Goal: Contribute content

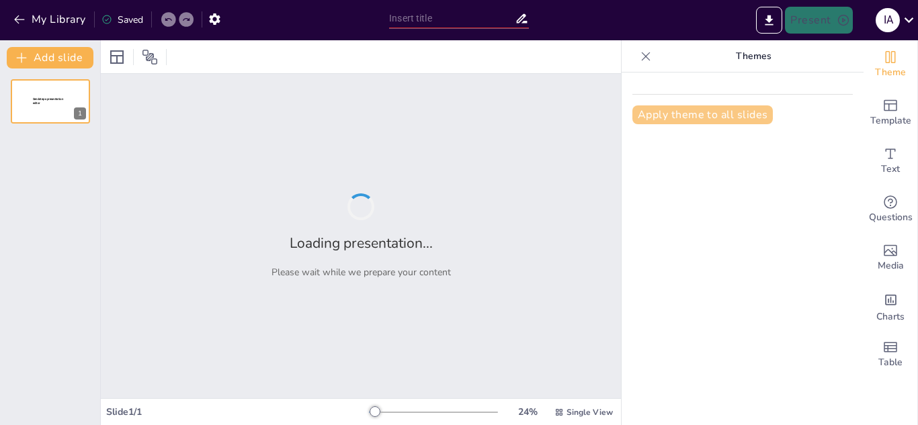
type input "Nintendo Switch: Innovación en el Mundo de los Videojuegos"
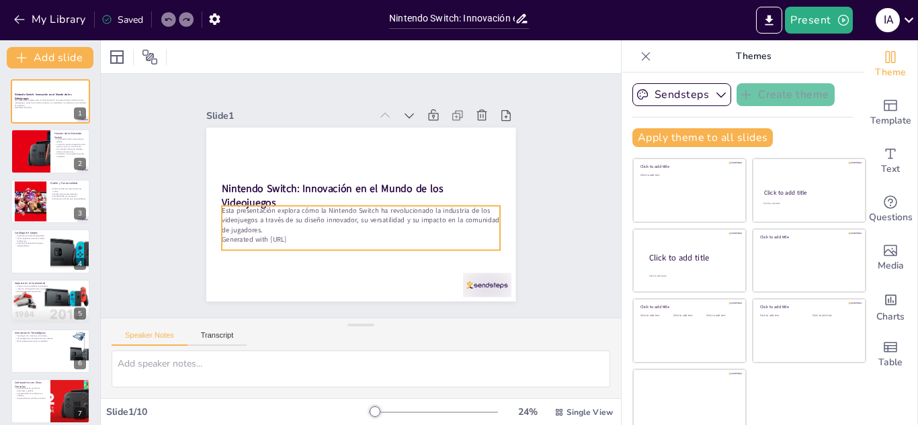
scroll to position [8, 0]
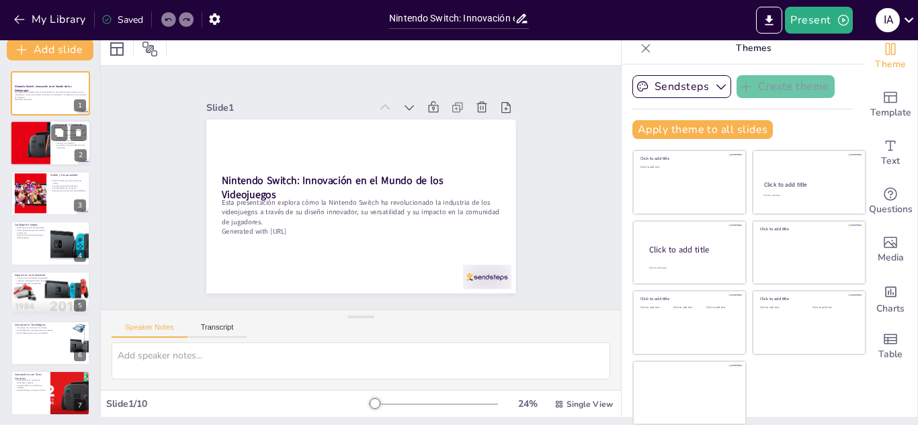
click at [38, 132] on div at bounding box center [30, 144] width 81 height 46
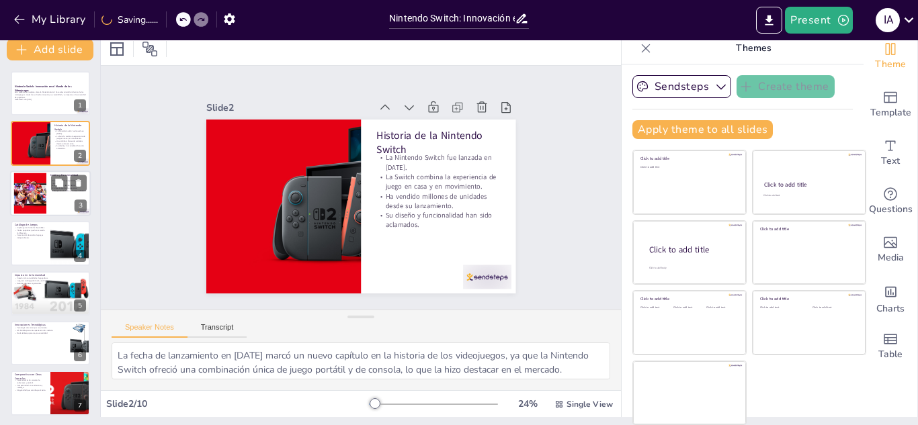
click at [58, 201] on div at bounding box center [50, 194] width 81 height 46
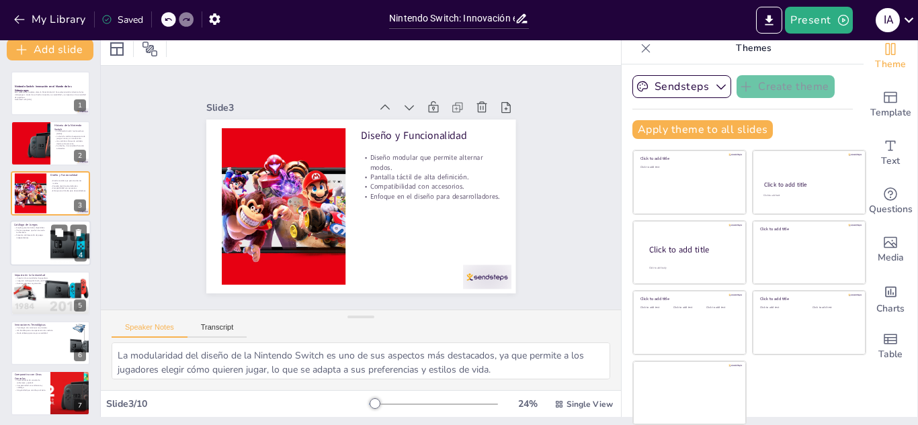
click at [33, 243] on div at bounding box center [50, 243] width 81 height 46
type textarea "La diversidad en el catálogo de juegos de la Nintendo Switch es un factor clave…"
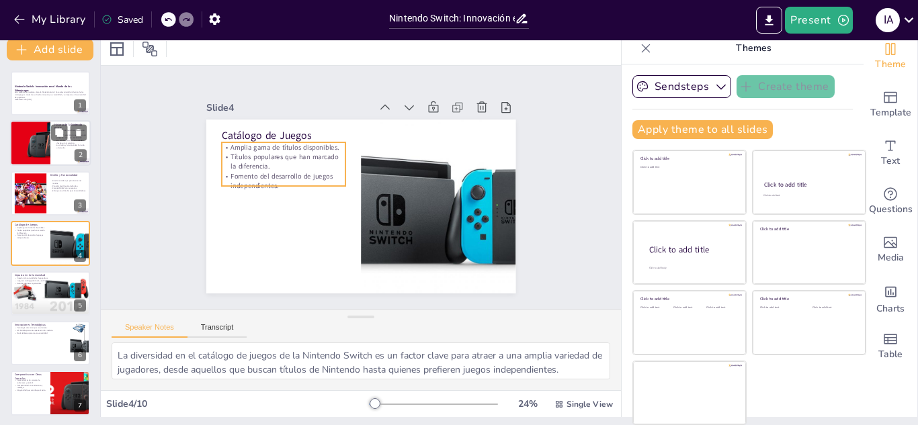
scroll to position [5, 0]
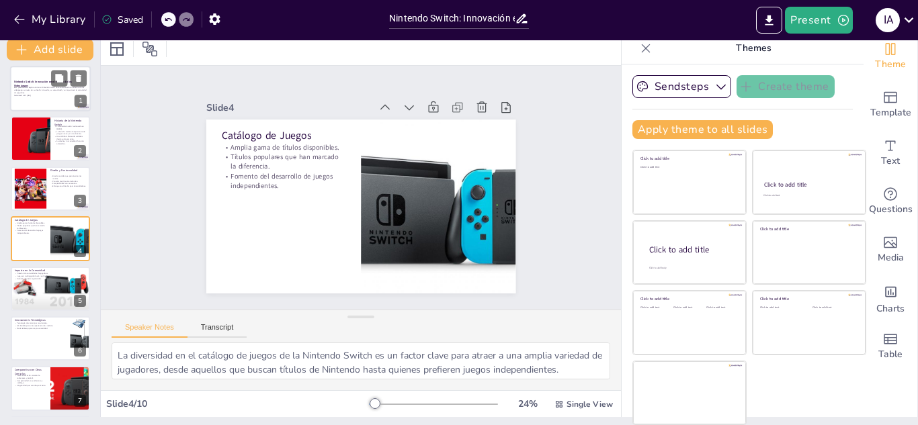
click at [36, 99] on div at bounding box center [50, 89] width 81 height 46
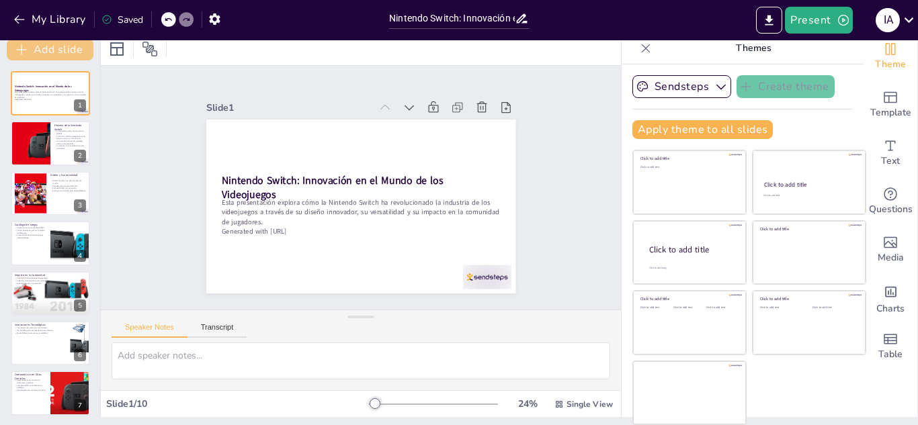
scroll to position [0, 0]
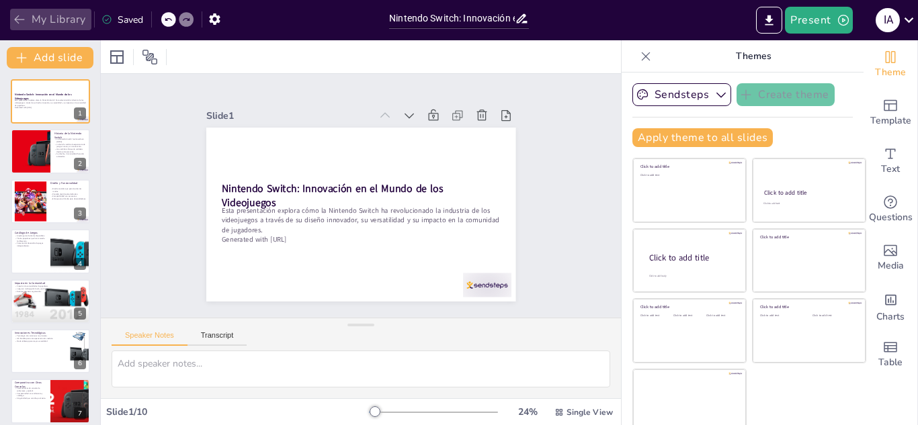
click at [47, 15] on button "My Library" at bounding box center [50, 20] width 81 height 22
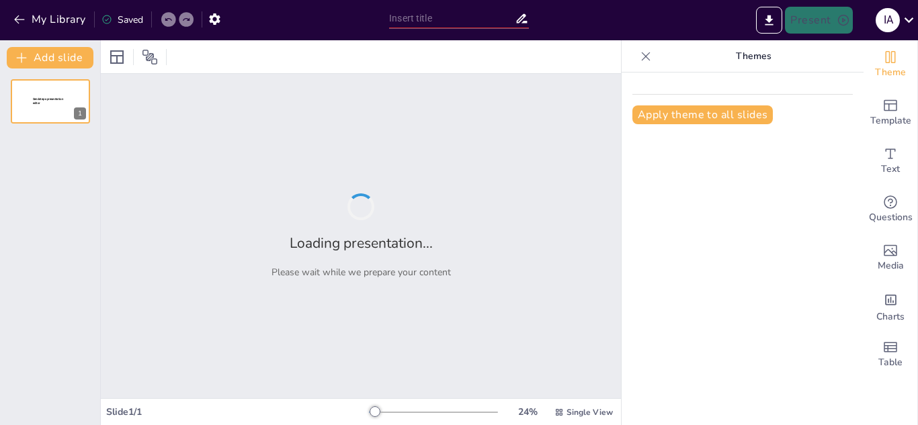
type input "Historia y Evolución de Apple: Innovación y Tecnología"
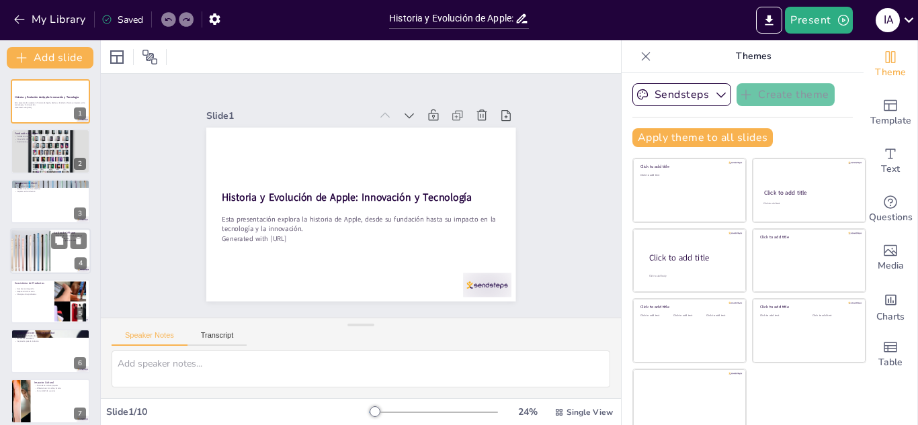
click at [36, 244] on div at bounding box center [30, 251] width 81 height 46
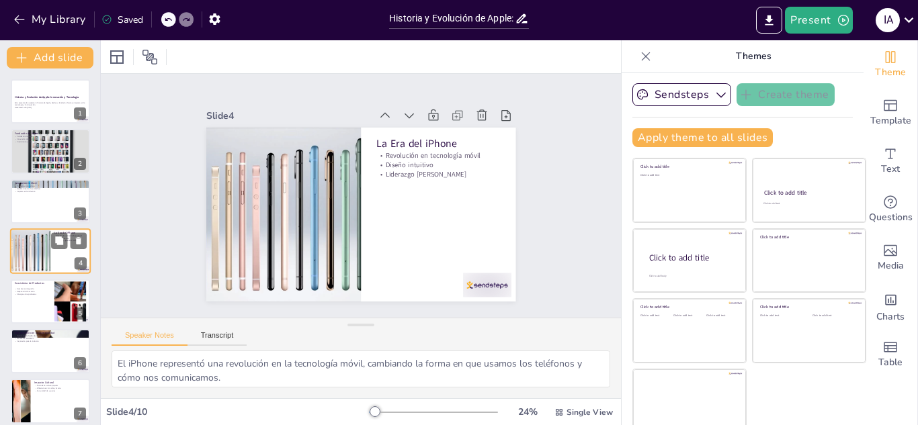
scroll to position [5, 0]
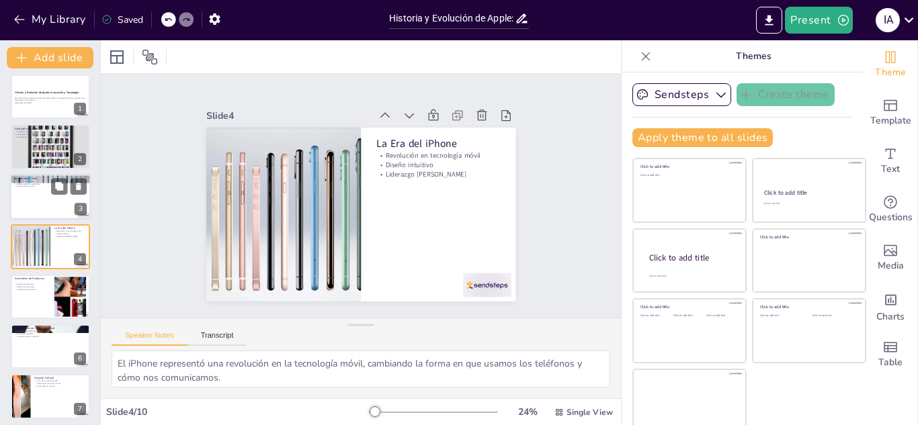
click at [25, 204] on div at bounding box center [50, 197] width 81 height 46
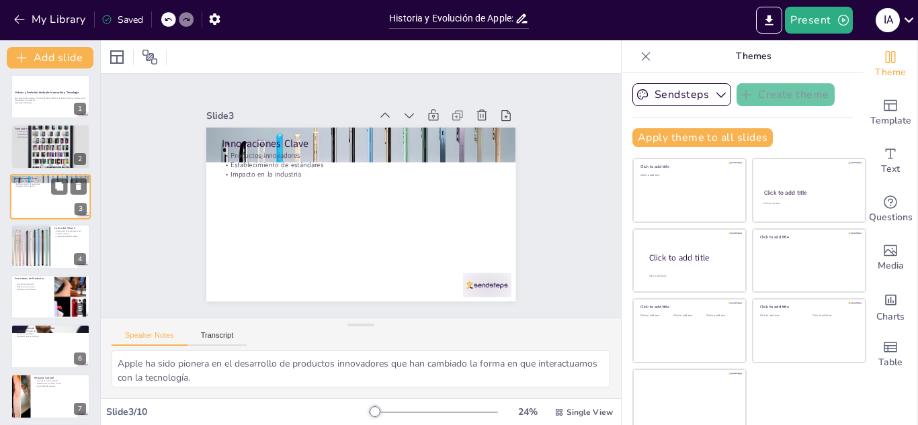
scroll to position [0, 0]
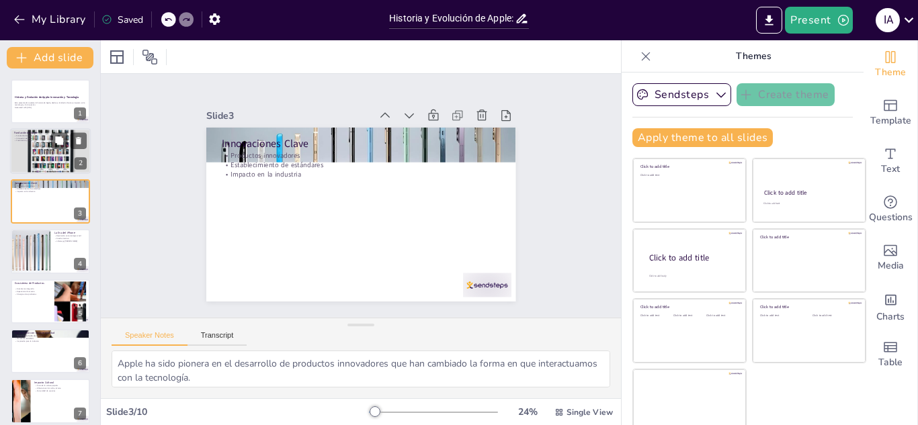
click at [29, 159] on div at bounding box center [50, 151] width 81 height 81
type textarea "La fundación de Apple marcó un hito en el desarrollo de computadoras personales…"
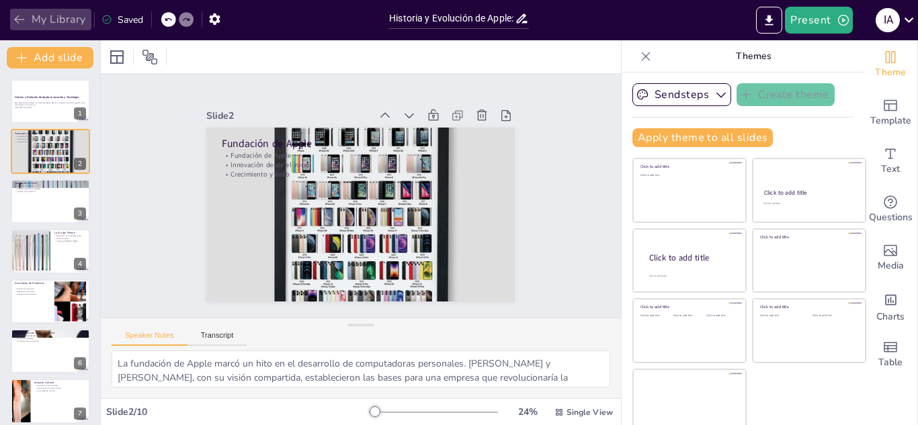
click at [31, 22] on button "My Library" at bounding box center [50, 20] width 81 height 22
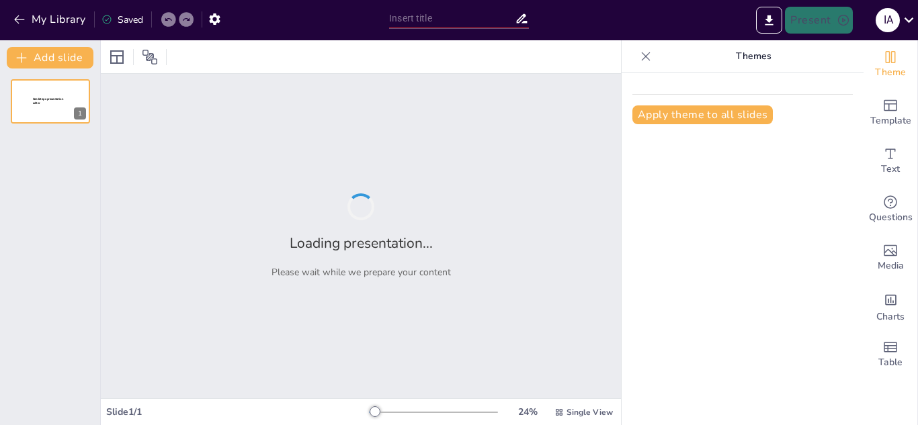
type input "Historia y evolución del Fútbol Club Barcelona"
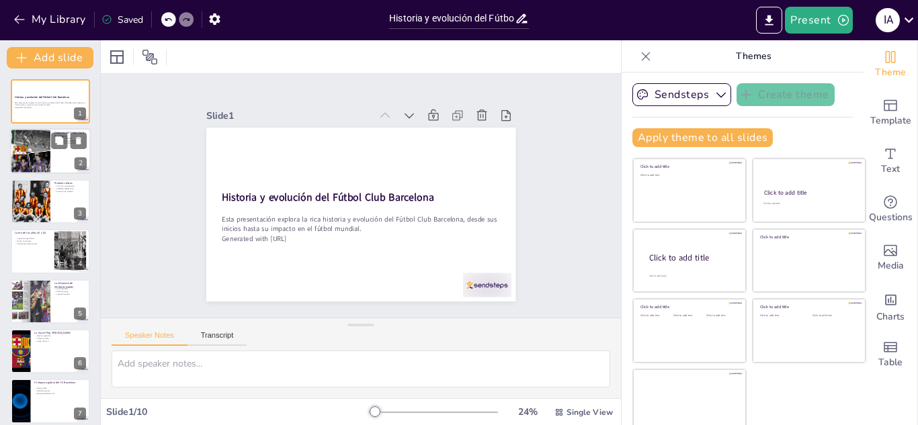
click at [26, 157] on div at bounding box center [30, 152] width 81 height 46
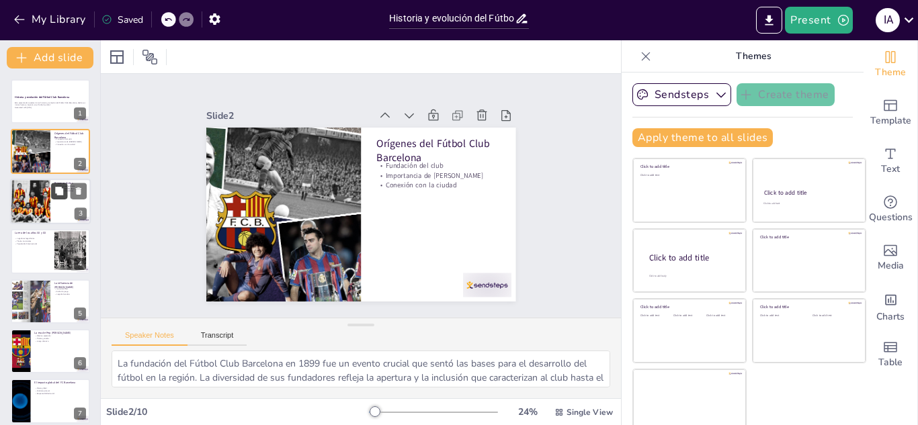
click at [66, 189] on button at bounding box center [59, 191] width 16 height 16
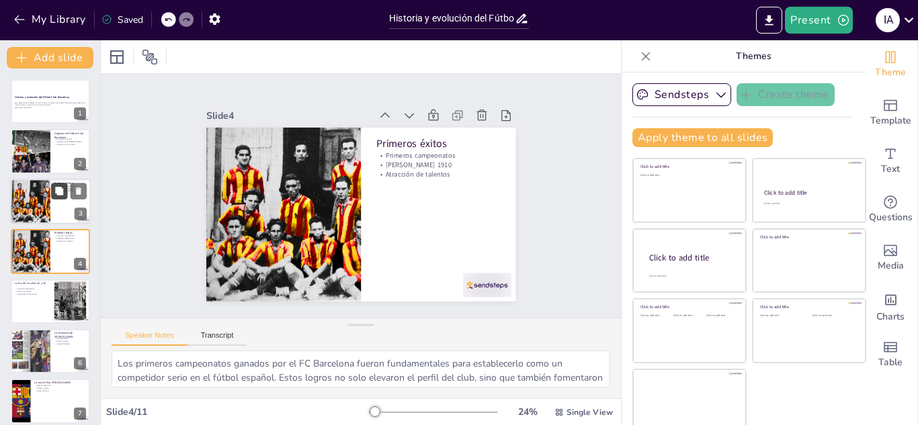
scroll to position [5, 0]
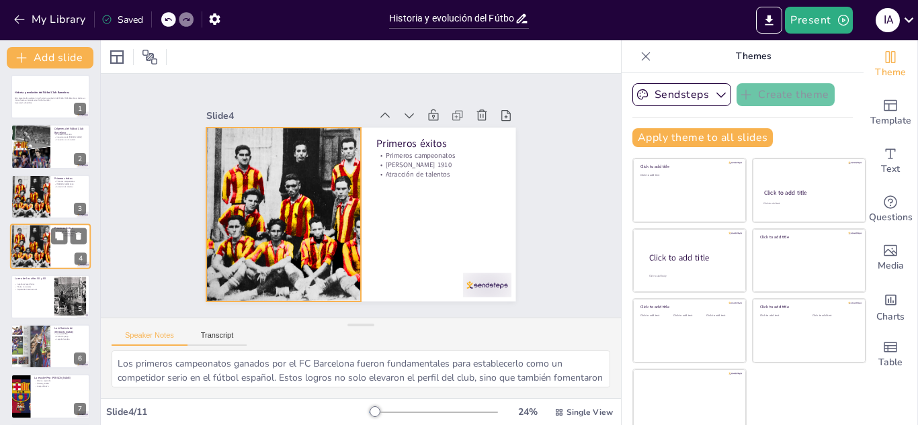
drag, startPoint x: 40, startPoint y: 251, endPoint x: 40, endPoint y: 257, distance: 6.8
click at [40, 251] on div at bounding box center [30, 247] width 60 height 46
drag, startPoint x: 42, startPoint y: 245, endPoint x: 15, endPoint y: 240, distance: 27.4
click at [41, 245] on div at bounding box center [30, 247] width 60 height 46
click at [11, 239] on div at bounding box center [30, 247] width 60 height 46
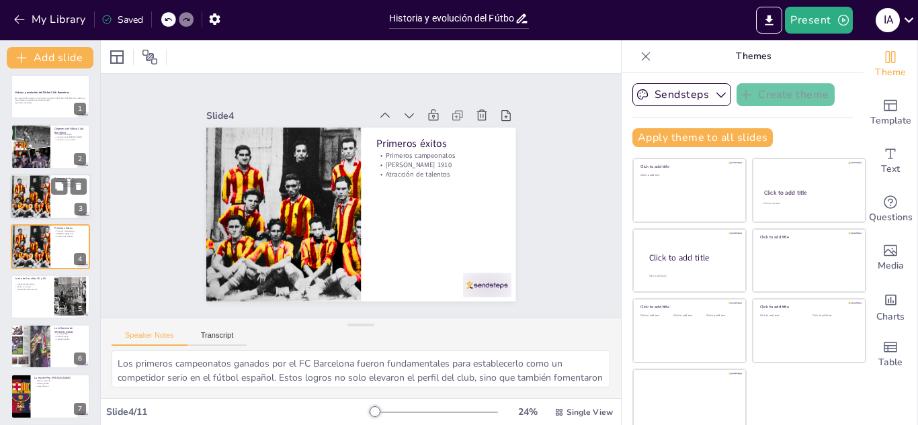
click at [22, 196] on div at bounding box center [30, 197] width 60 height 46
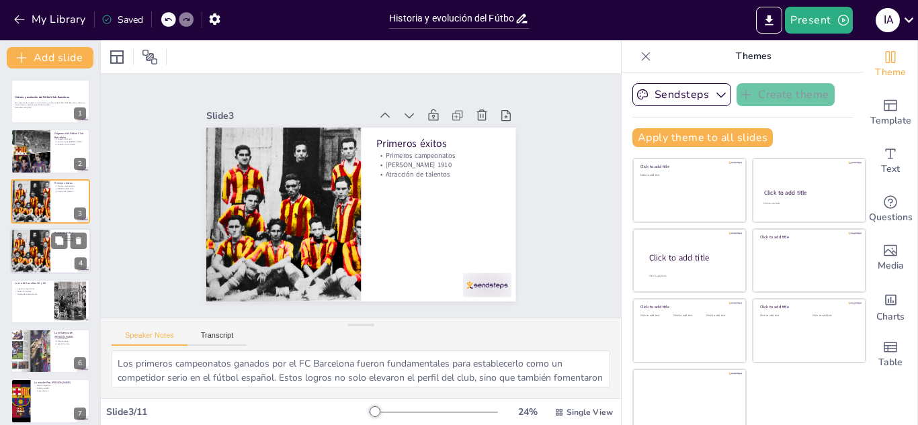
click at [24, 233] on div at bounding box center [30, 251] width 60 height 46
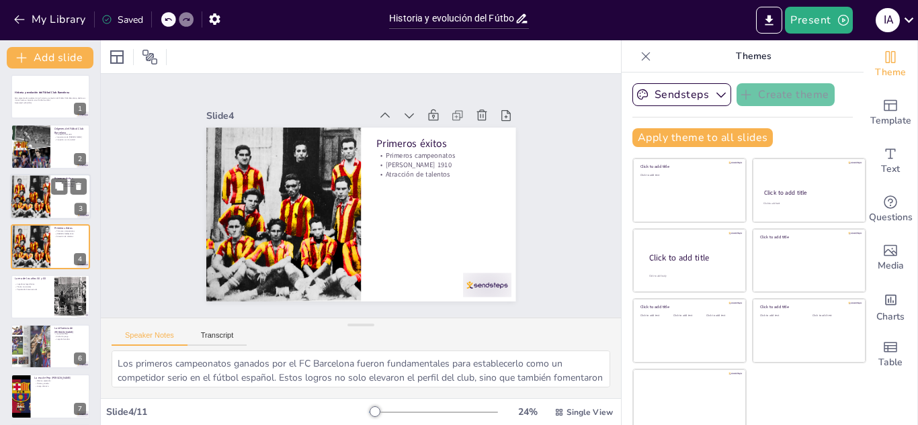
click at [34, 192] on div at bounding box center [30, 197] width 60 height 46
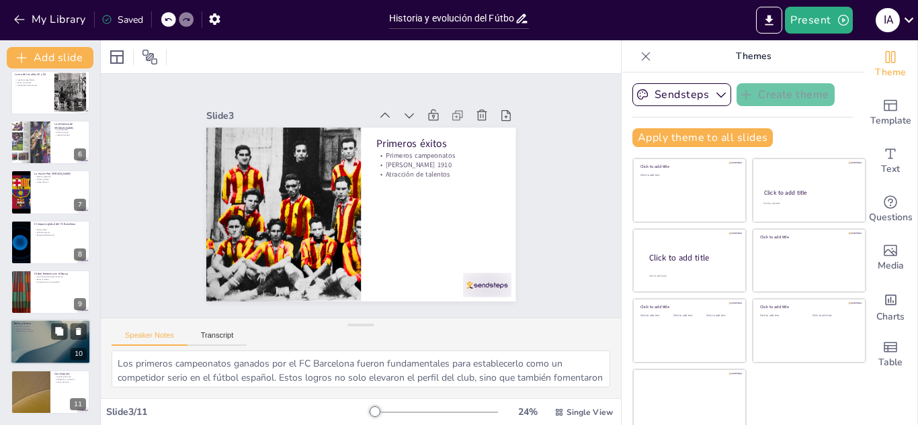
scroll to position [7, 0]
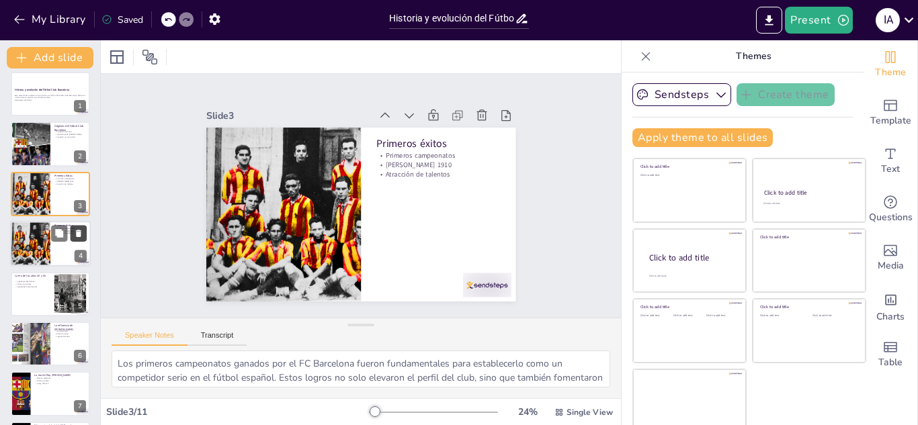
click at [77, 237] on icon at bounding box center [78, 233] width 5 height 7
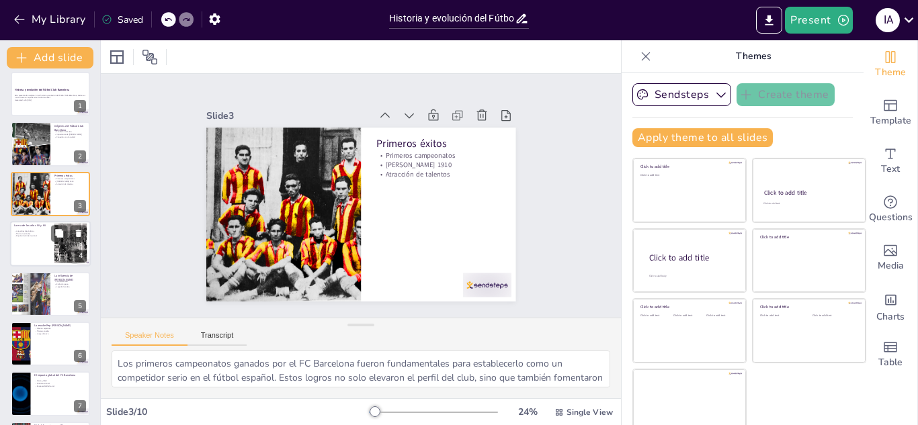
click at [45, 249] on div at bounding box center [50, 244] width 81 height 46
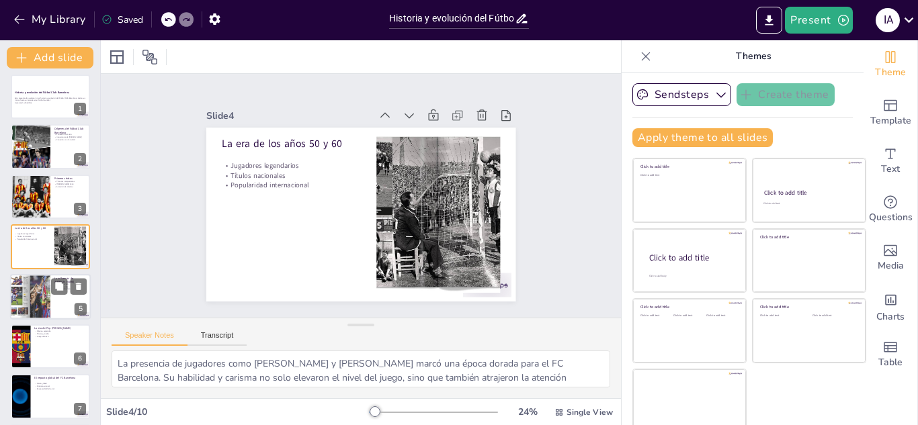
click at [44, 288] on div at bounding box center [30, 297] width 79 height 46
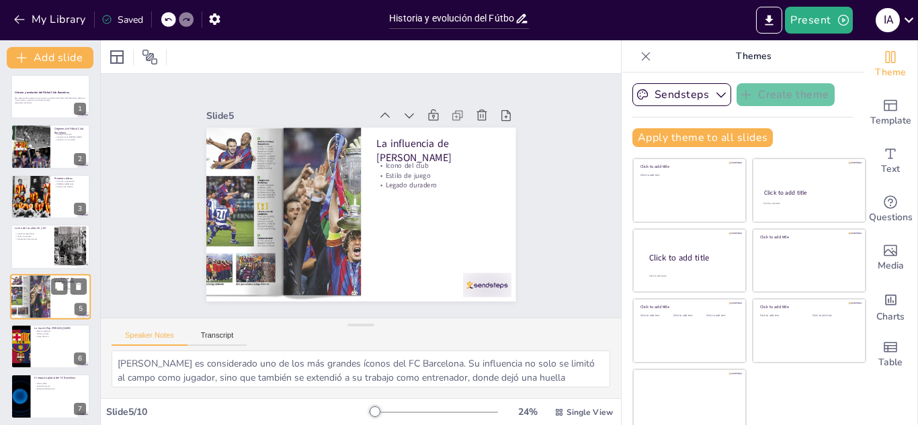
scroll to position [54, 0]
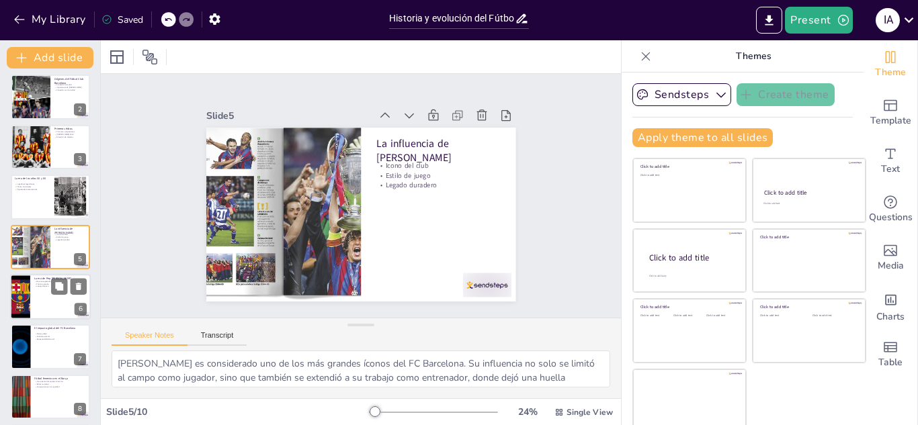
click at [27, 300] on div at bounding box center [20, 297] width 60 height 46
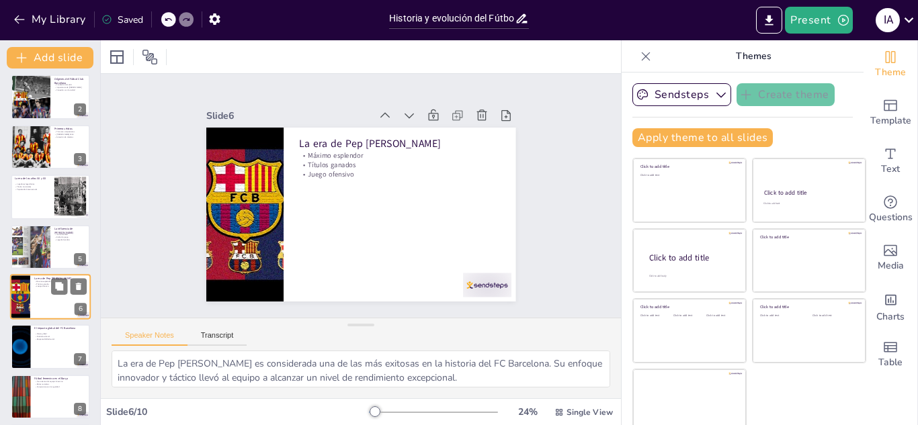
scroll to position [105, 0]
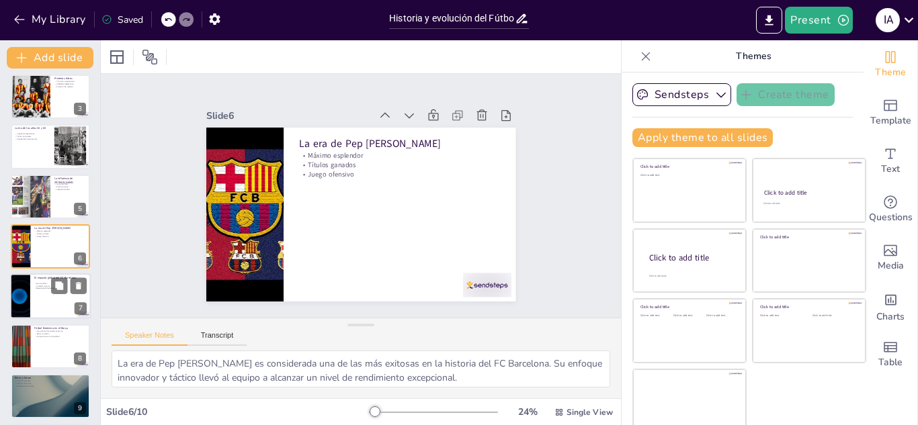
click at [30, 283] on div at bounding box center [20, 297] width 81 height 46
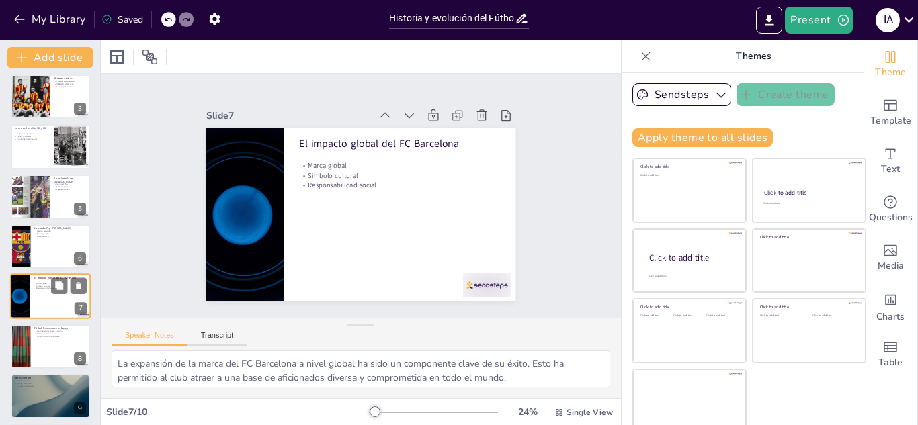
scroll to position [155, 0]
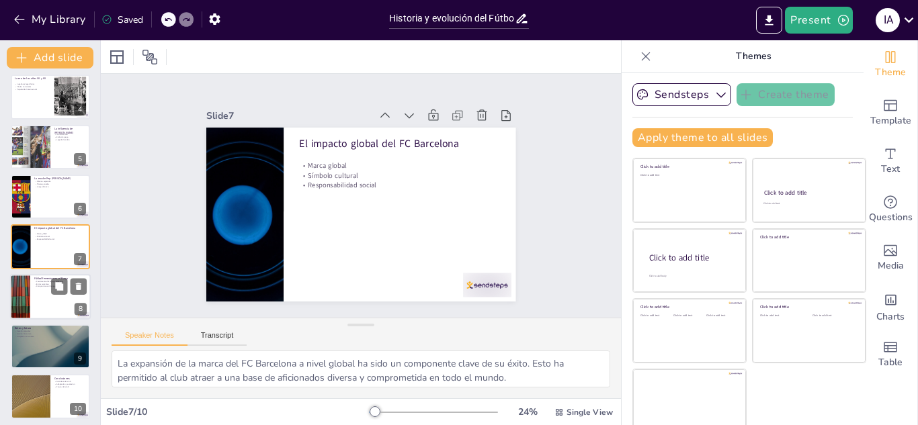
click at [17, 295] on div at bounding box center [20, 297] width 81 height 46
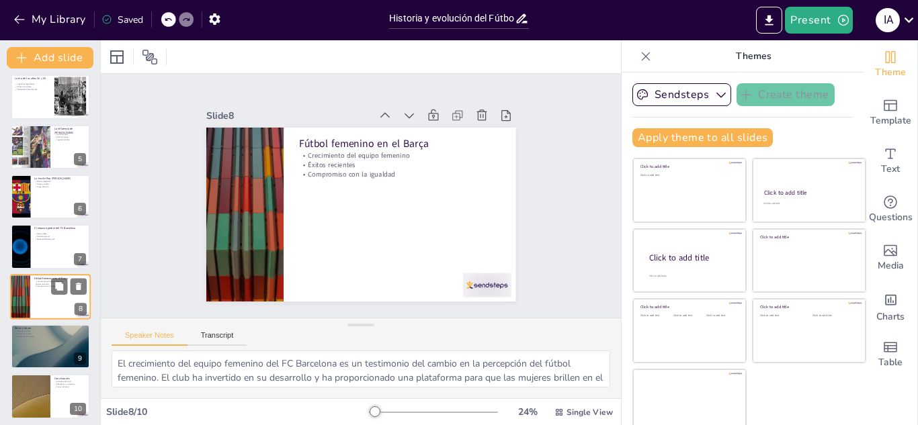
scroll to position [159, 0]
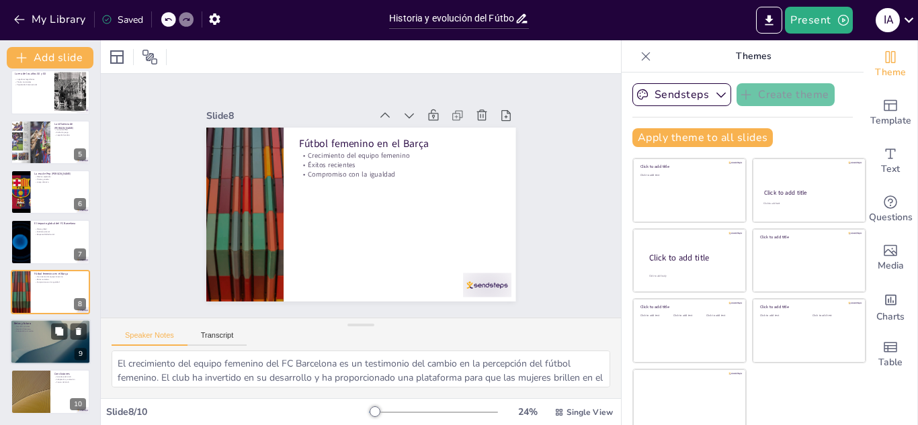
click at [13, 325] on div at bounding box center [50, 342] width 81 height 46
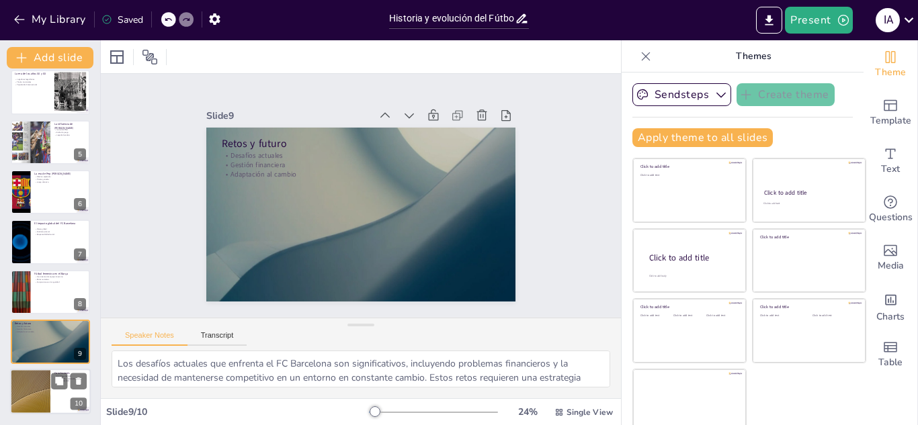
click at [26, 384] on div at bounding box center [30, 393] width 81 height 46
type textarea "La grandeza del FC Barcelona se refleja en su rica historia y en los logros alc…"
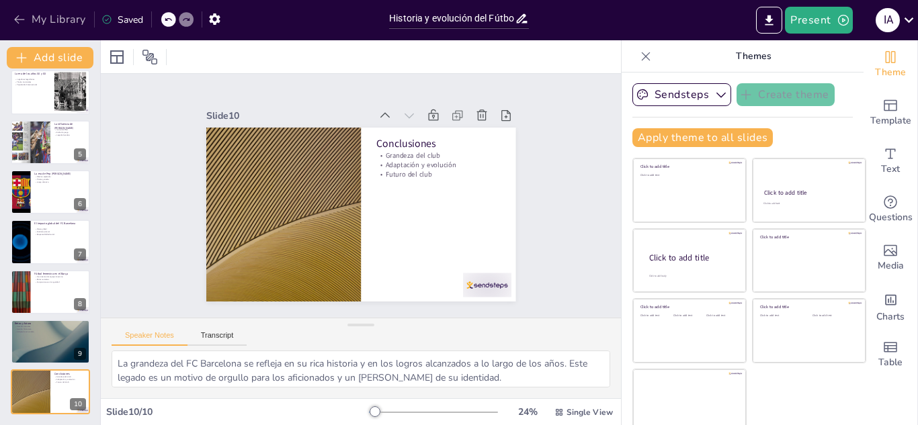
click at [17, 23] on icon "button" at bounding box center [19, 19] width 13 height 13
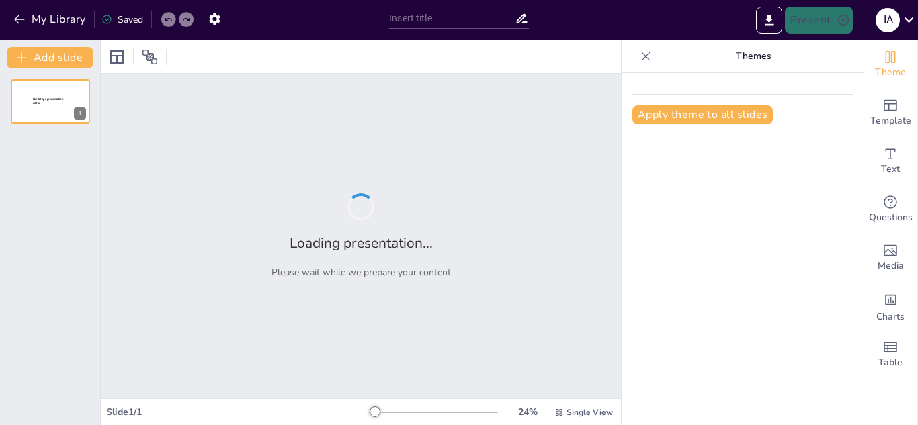
type input "Fases del Universo Marvel: Un Recorrido Cronológico"
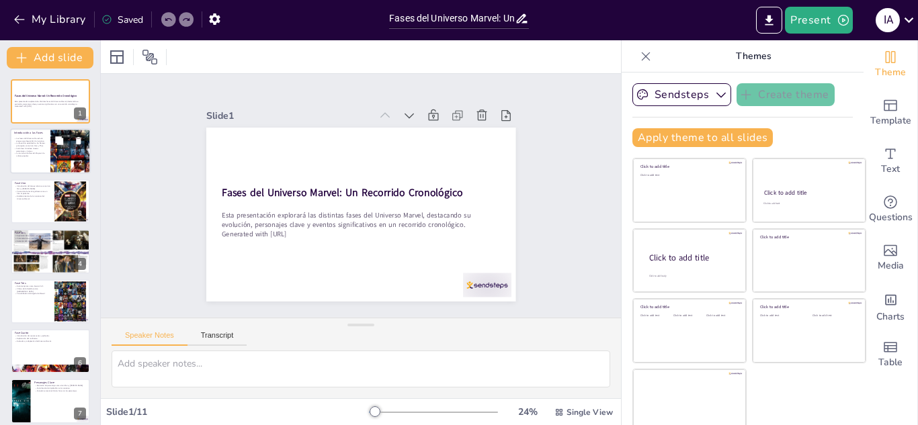
click at [18, 145] on p "La Fase Uno estableció a los héroes principales como Iron Man y Thor." at bounding box center [30, 144] width 32 height 5
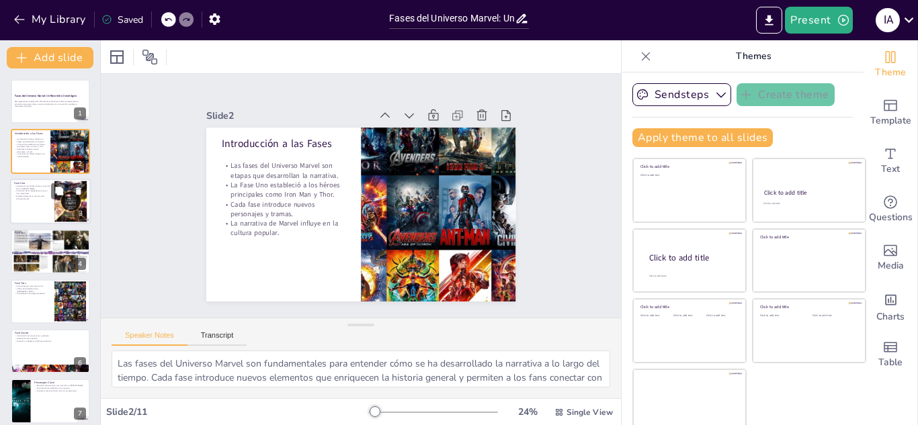
click at [26, 186] on p "Introducción de héroes icónicos como Iron Man y Thor." at bounding box center [32, 187] width 36 height 5
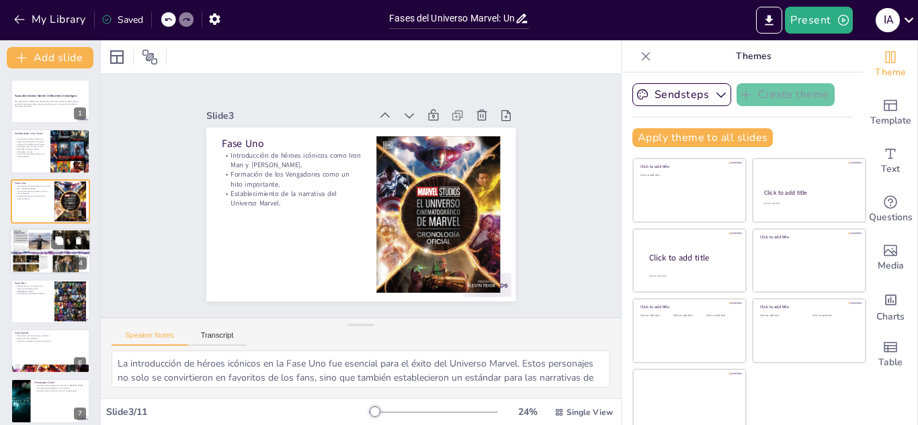
click at [26, 230] on div at bounding box center [50, 251] width 81 height 48
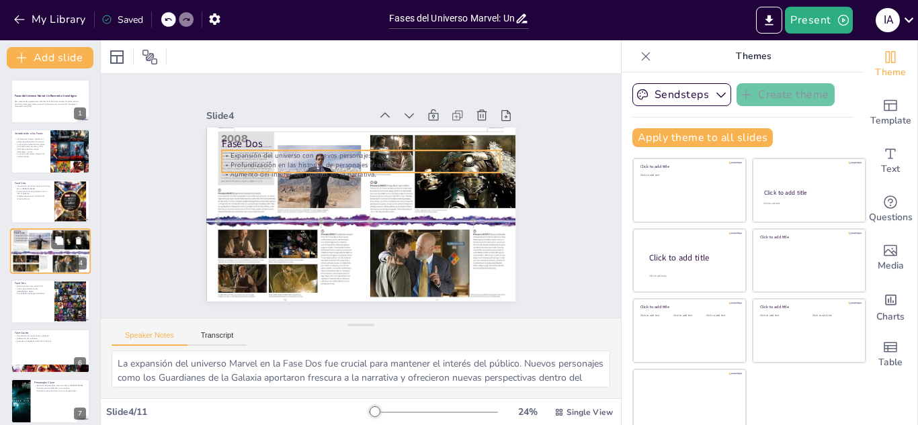
scroll to position [5, 0]
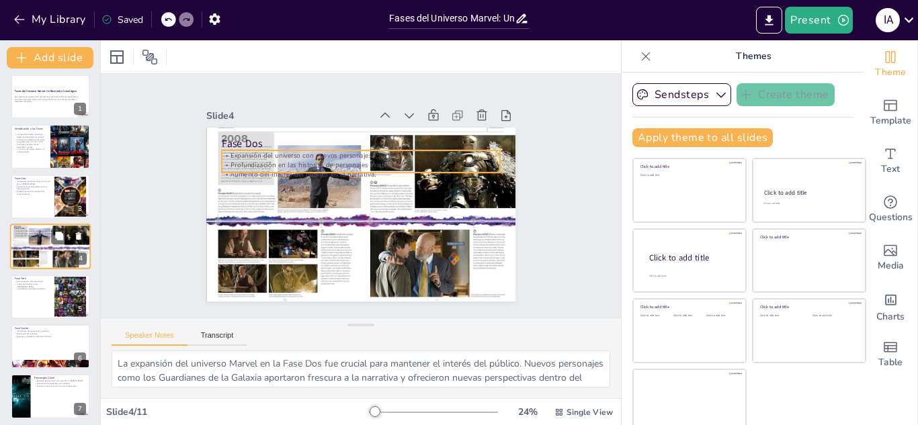
click at [26, 230] on p "Expansión del universo con nuevos personajes." at bounding box center [50, 231] width 73 height 3
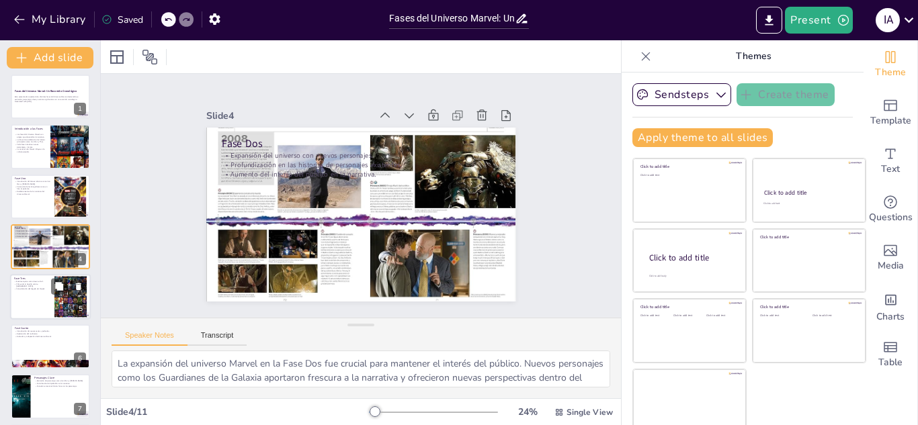
click at [34, 294] on div at bounding box center [50, 297] width 81 height 46
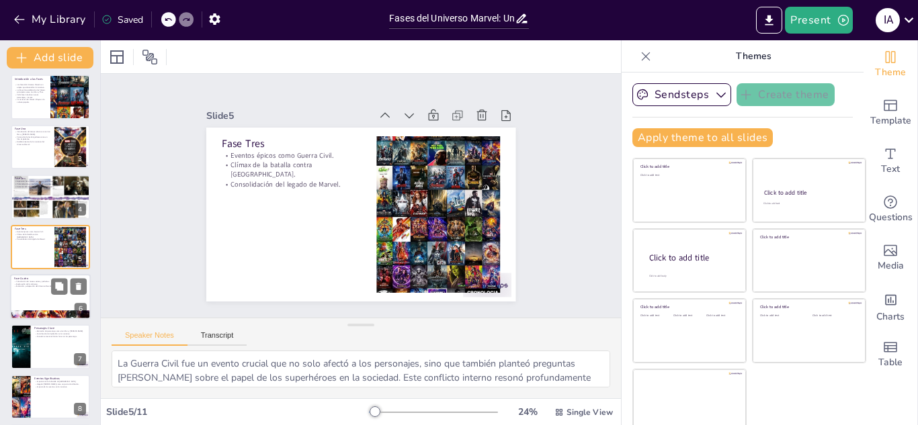
click at [30, 293] on div at bounding box center [50, 297] width 81 height 46
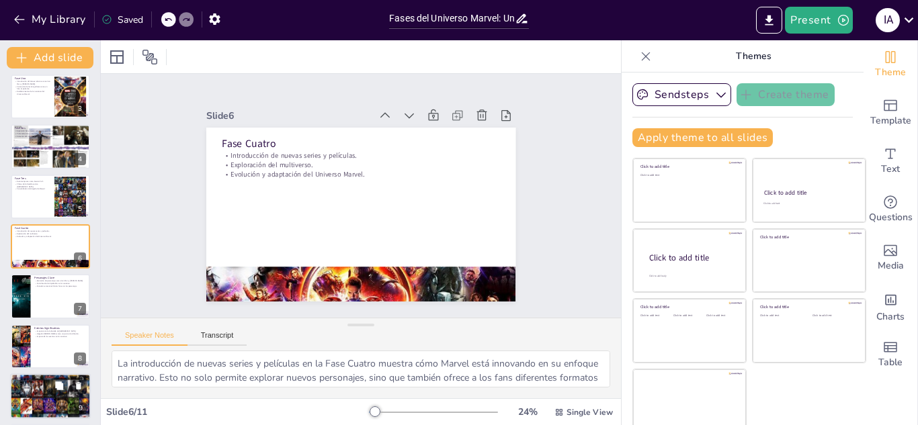
scroll to position [209, 0]
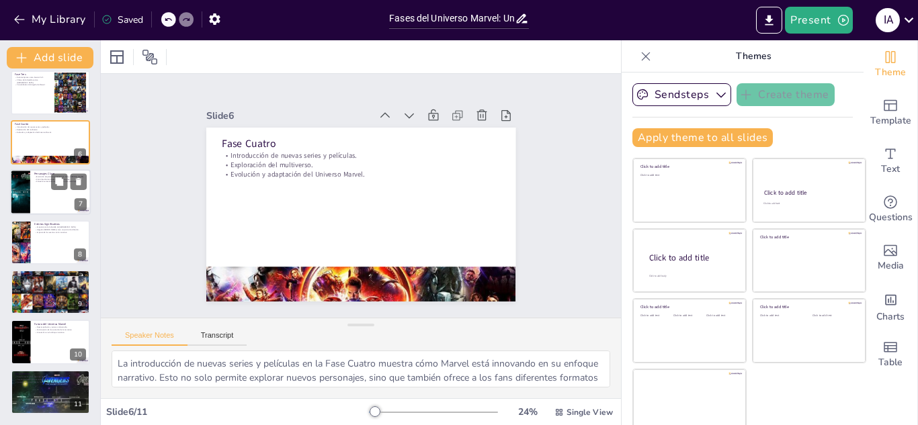
click at [32, 192] on div at bounding box center [50, 193] width 81 height 46
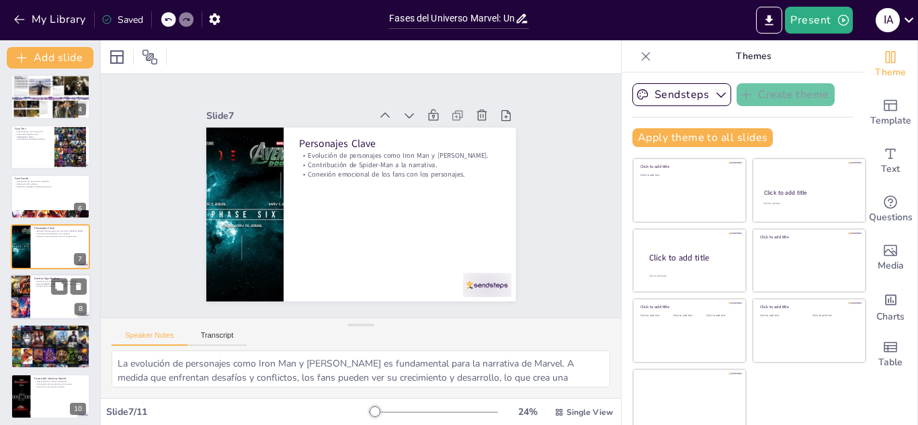
click at [45, 291] on div at bounding box center [50, 297] width 81 height 46
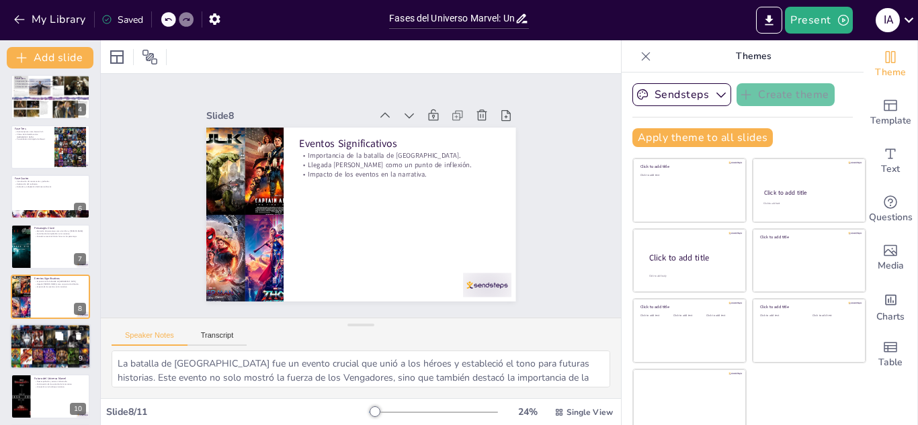
scroll to position [204, 0]
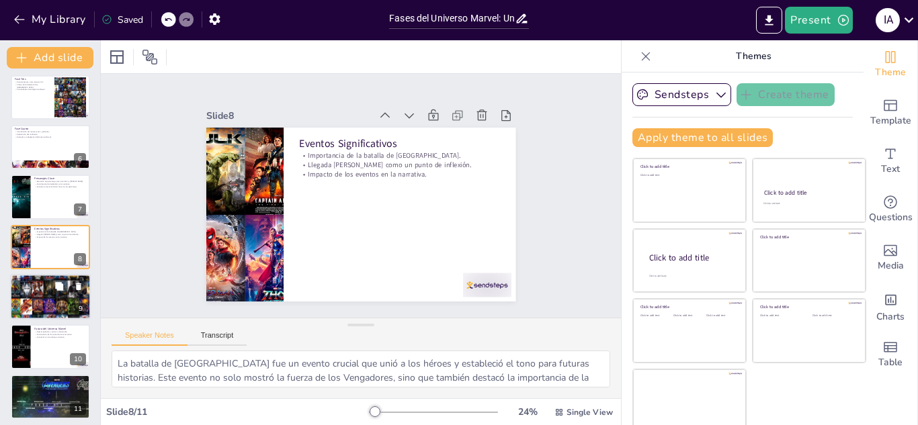
click at [18, 294] on div at bounding box center [50, 298] width 81 height 130
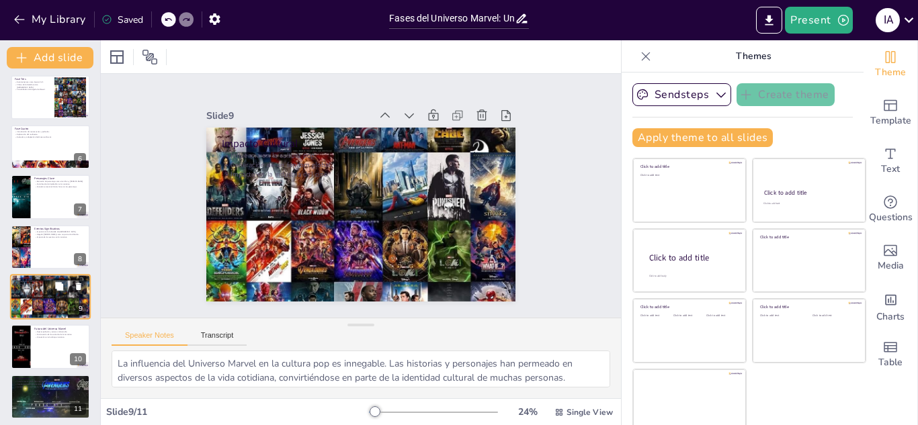
scroll to position [209, 0]
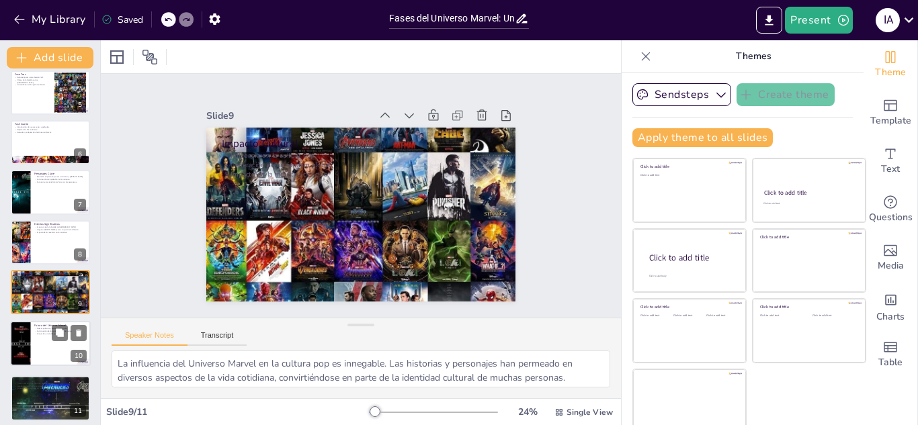
click at [22, 340] on div at bounding box center [21, 343] width 86 height 44
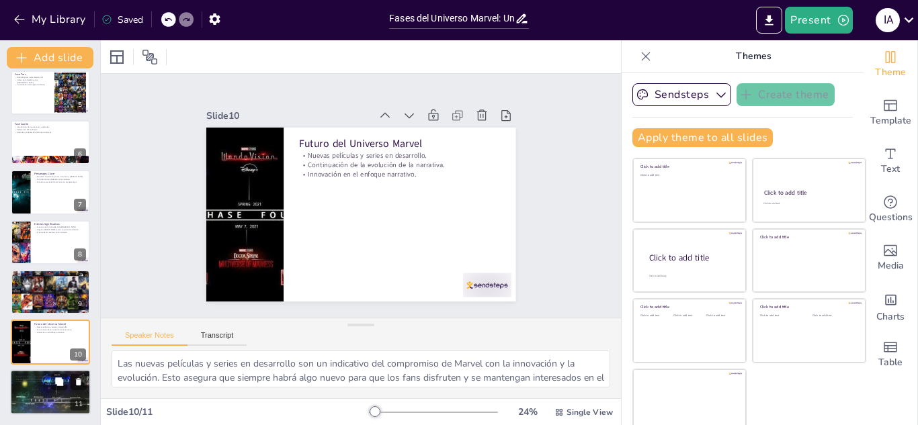
click at [29, 384] on div at bounding box center [51, 393] width 118 height 46
type textarea "La transformación de la narrativa de superhéroes es uno de los logros más signi…"
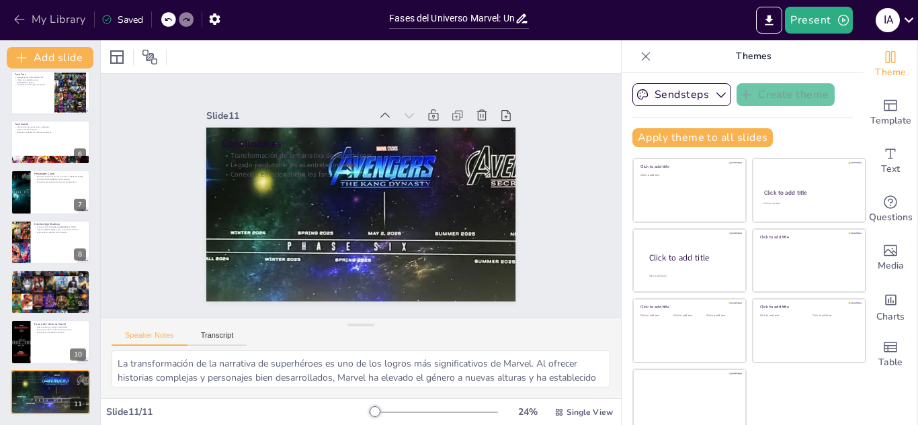
click at [28, 19] on button "My Library" at bounding box center [50, 20] width 81 height 22
